Goal: Navigation & Orientation: Find specific page/section

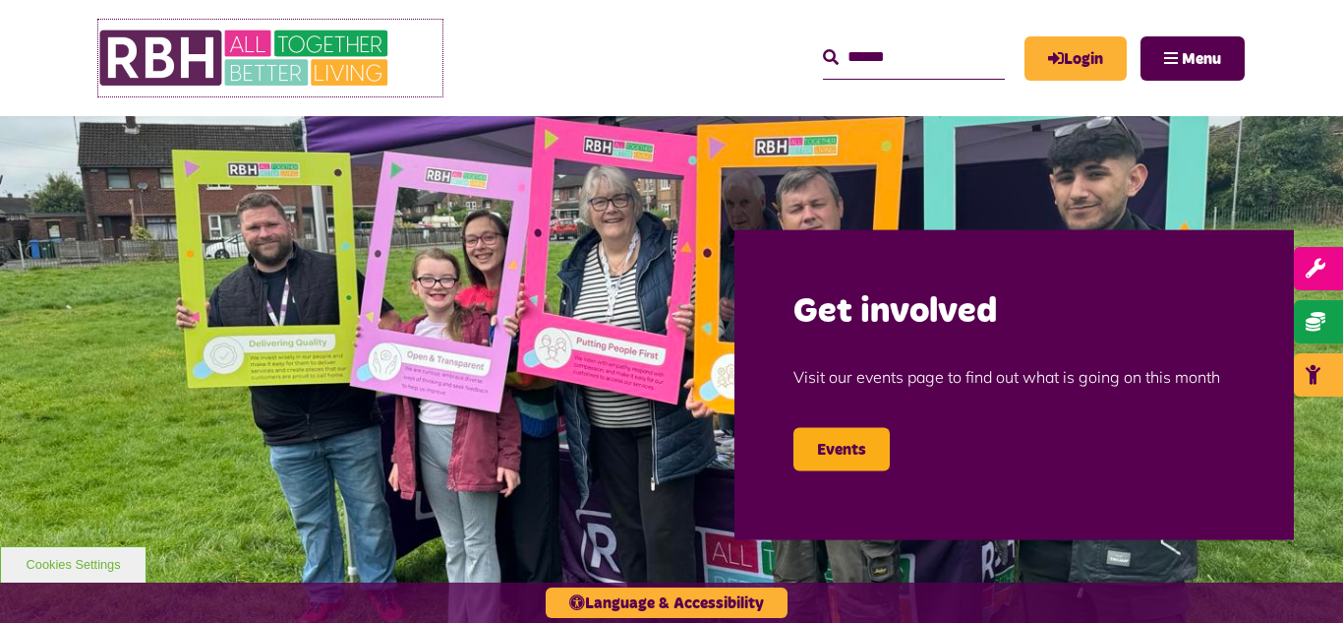
click at [282, 49] on img at bounding box center [245, 58] width 295 height 77
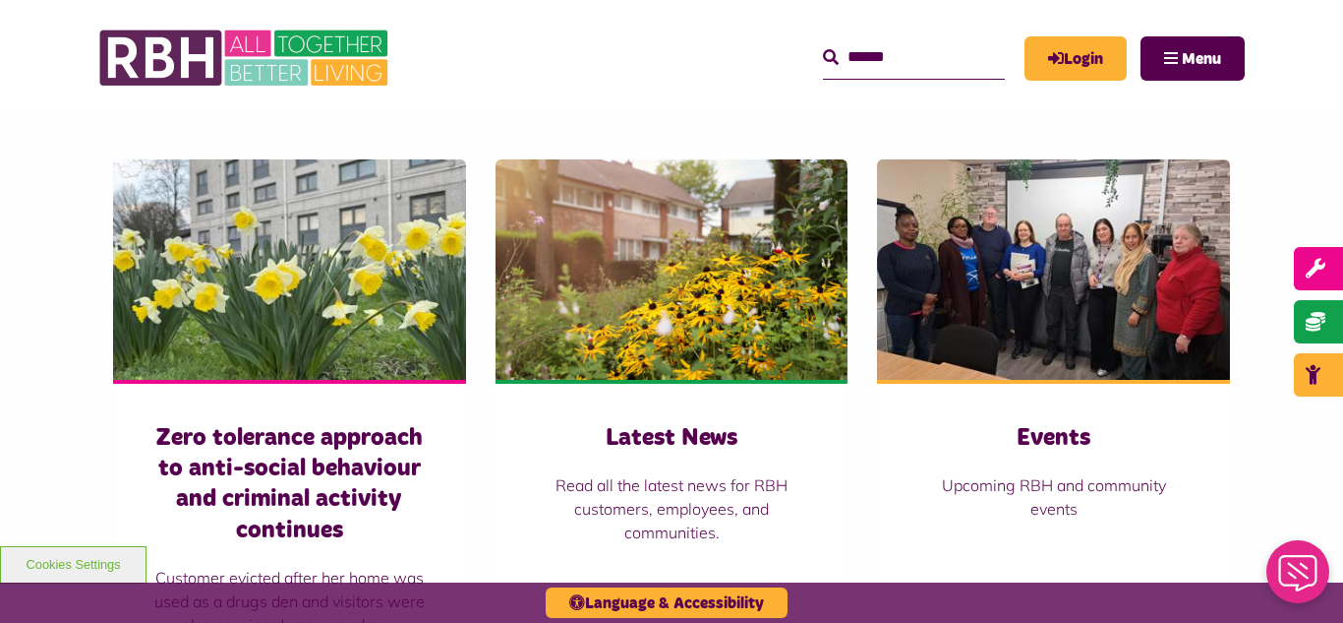
scroll to position [1337, 0]
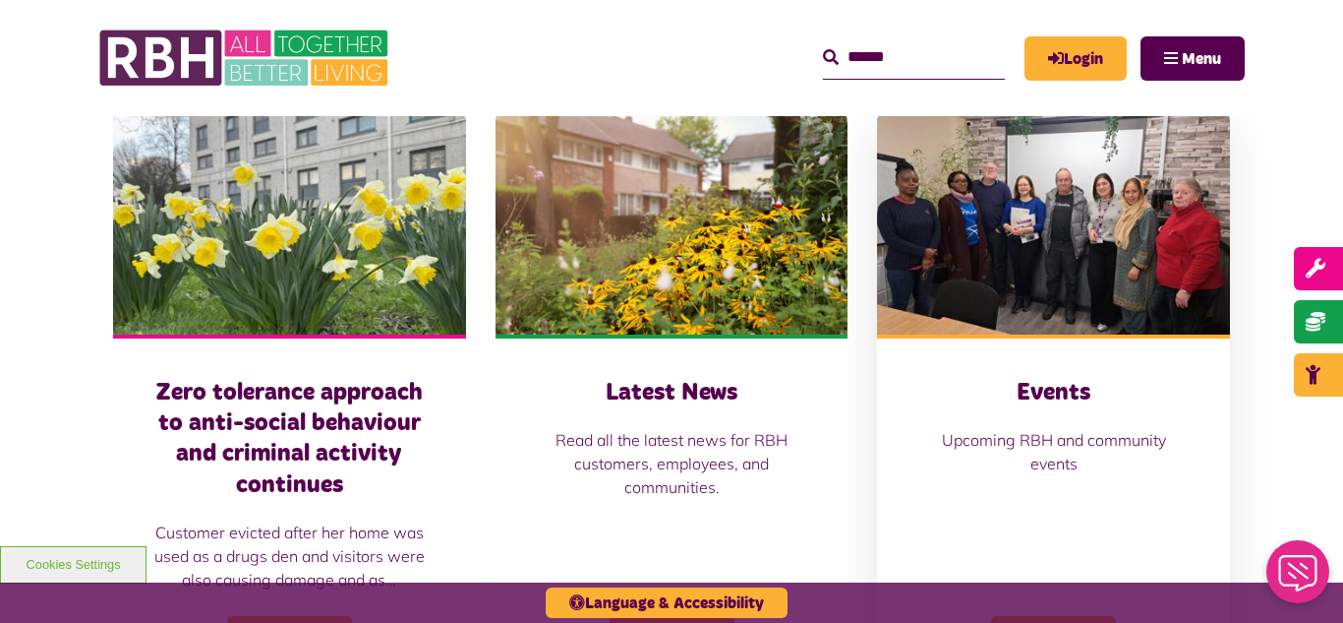
click at [1029, 242] on img at bounding box center [1053, 224] width 353 height 220
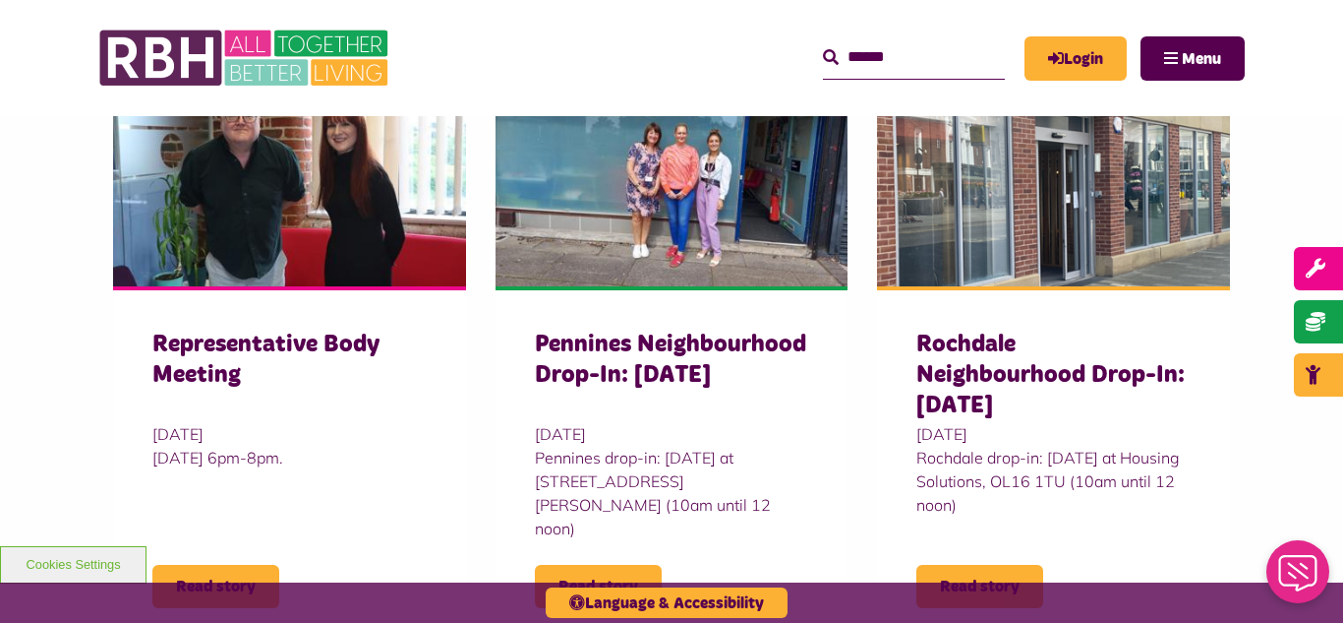
scroll to position [708, 0]
